Goal: Transaction & Acquisition: Purchase product/service

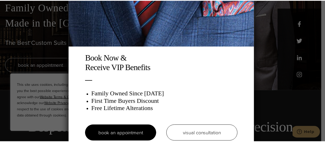
scroll to position [12, 0]
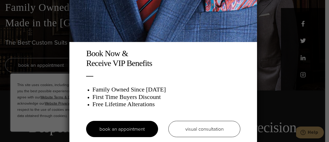
click at [270, 39] on div "Book Now & Receive VIP Benefits Family Owned Since 1913 First Time Buyers Disco…" at bounding box center [164, 71] width 329 height 142
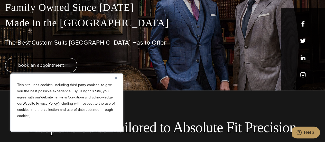
scroll to position [129, 0]
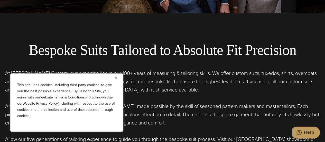
click at [117, 80] on button "Close" at bounding box center [118, 78] width 6 height 6
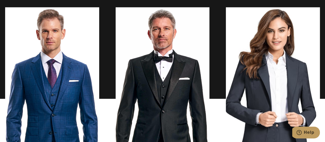
scroll to position [437, 0]
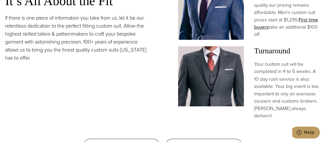
scroll to position [412, 0]
